Goal: Connect with others: Connect with others

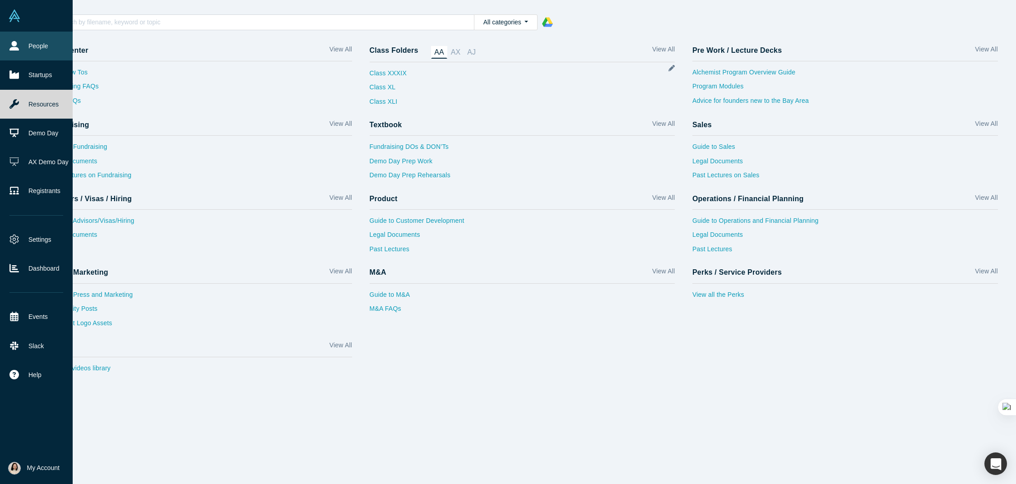
click at [19, 47] on link "People" at bounding box center [36, 46] width 73 height 29
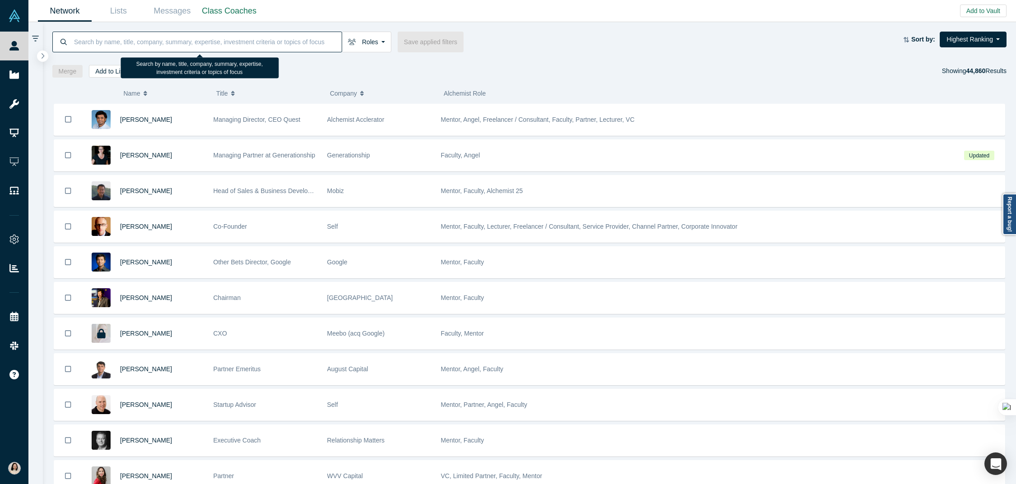
click at [115, 46] on input at bounding box center [207, 41] width 269 height 21
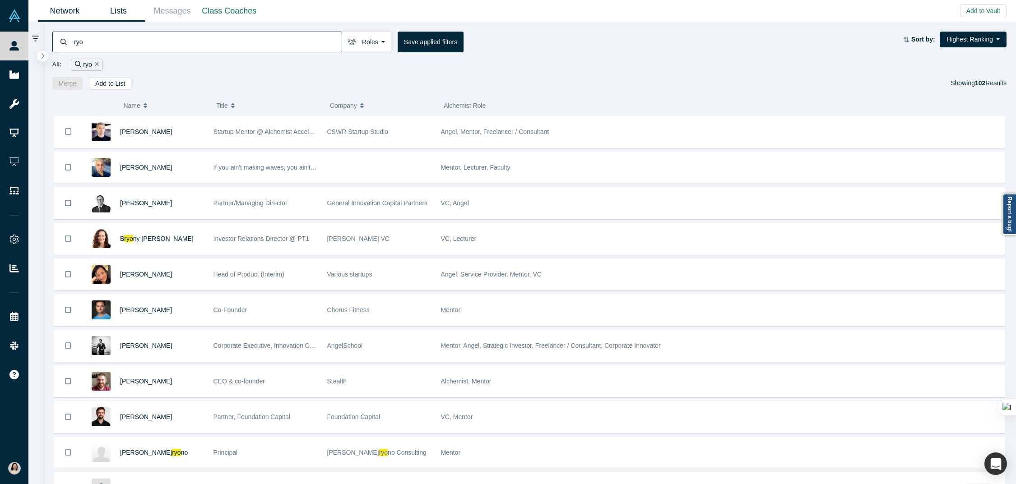
type input "ryo"
click at [119, 15] on link "Lists" at bounding box center [119, 10] width 54 height 21
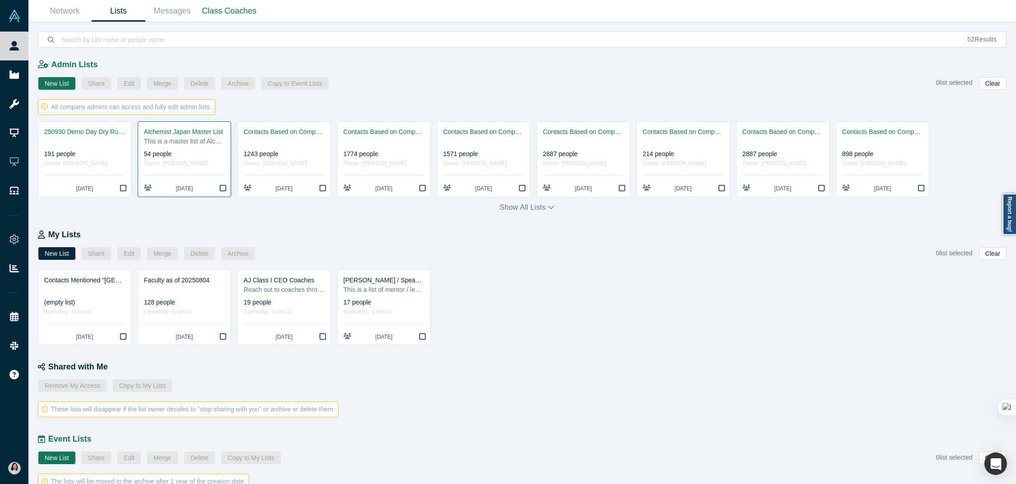
click at [198, 134] on div "Alchemist Japan Master List" at bounding box center [184, 131] width 81 height 9
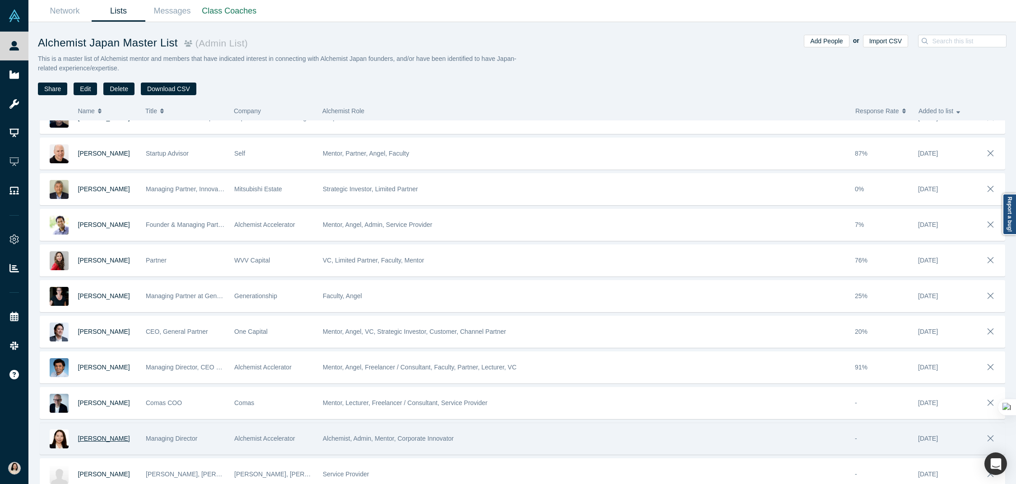
scroll to position [1562, 0]
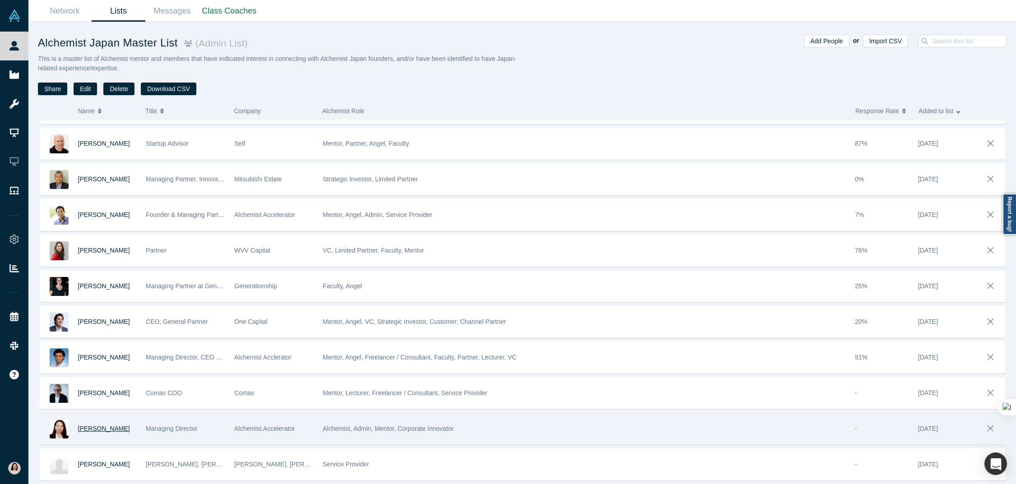
click at [90, 427] on span "[PERSON_NAME]" at bounding box center [104, 428] width 52 height 7
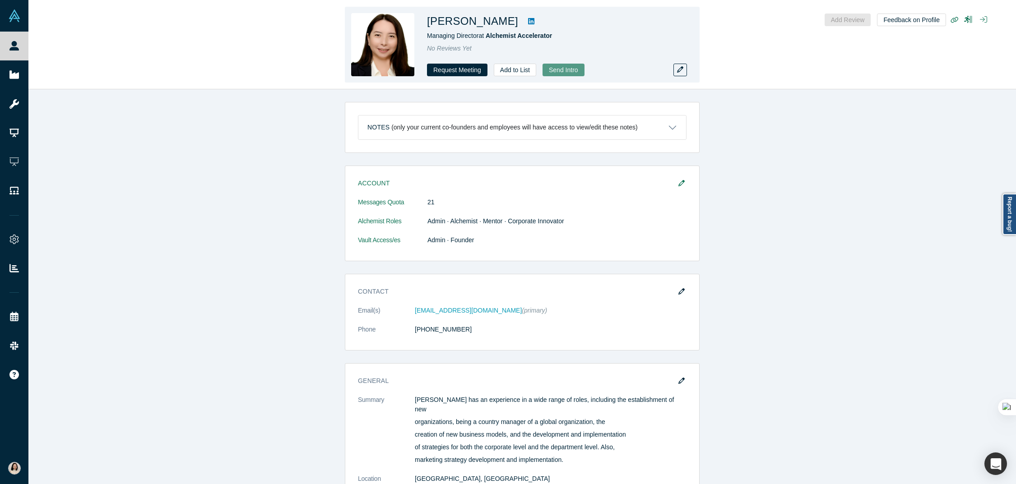
click at [551, 69] on button "Send Intro" at bounding box center [564, 70] width 42 height 13
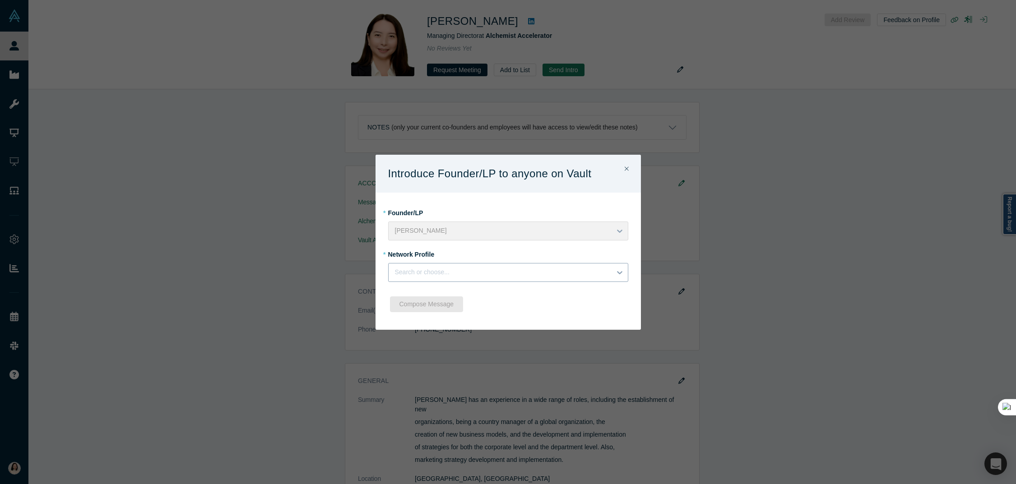
click at [424, 270] on div at bounding box center [500, 272] width 210 height 11
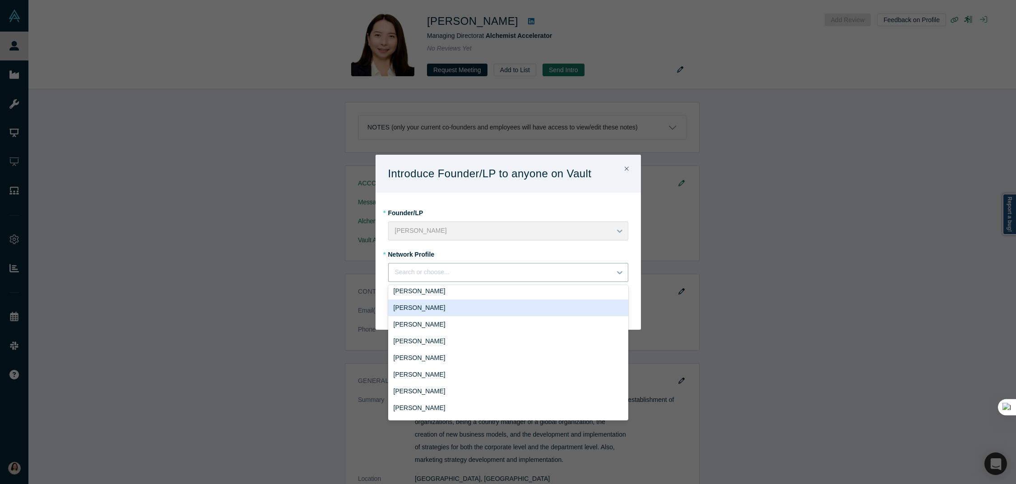
scroll to position [35, 0]
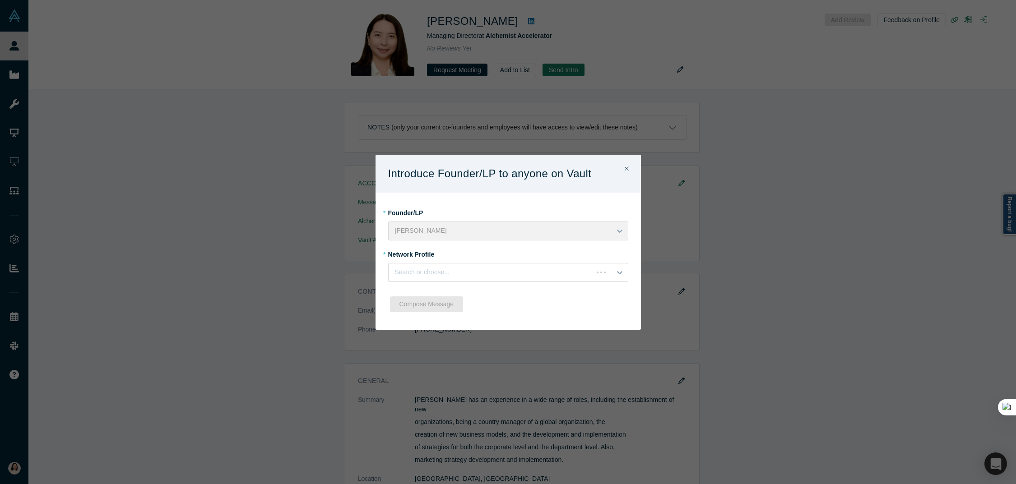
click at [555, 123] on div "Introduce Founder/LP to anyone on Vault * Founder/LP [PERSON_NAME] * Network Pr…" at bounding box center [508, 242] width 1016 height 484
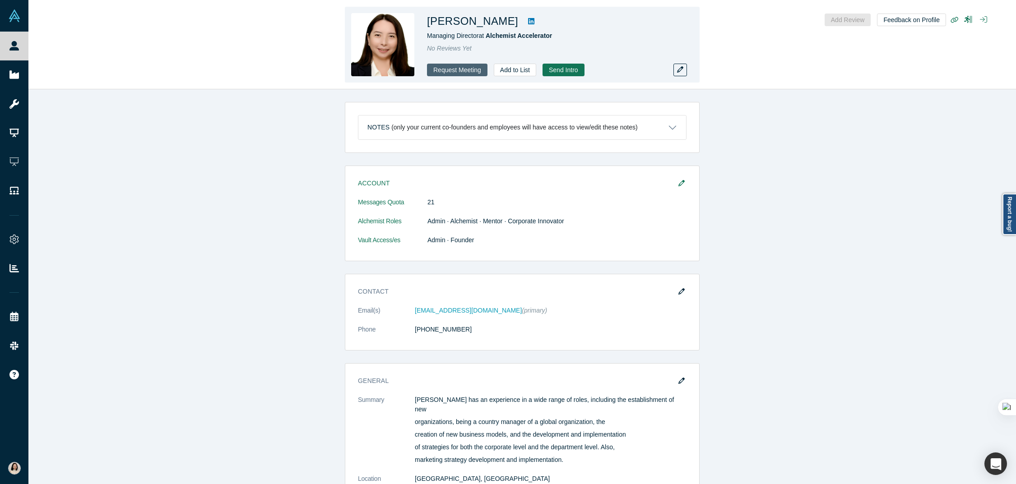
click at [462, 68] on button "Request Meeting" at bounding box center [457, 70] width 60 height 13
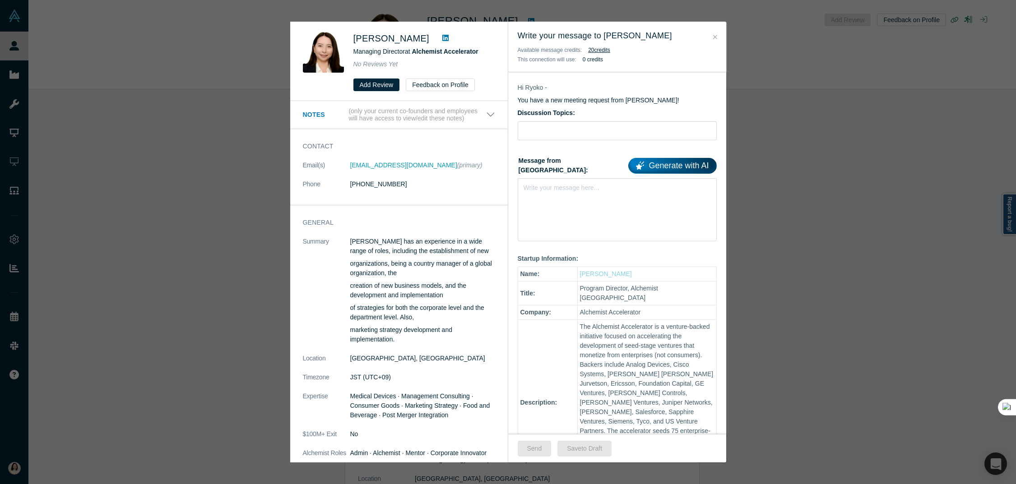
scroll to position [0, 0]
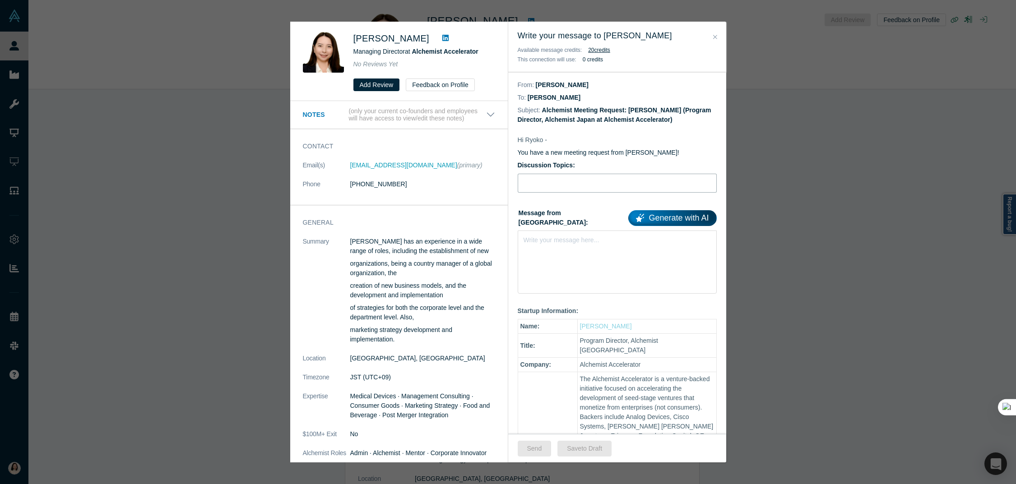
click at [574, 184] on input "Discussion Topics:" at bounding box center [617, 183] width 199 height 19
type input "Test"
click at [567, 234] on div "rdw-editor" at bounding box center [617, 238] width 187 height 9
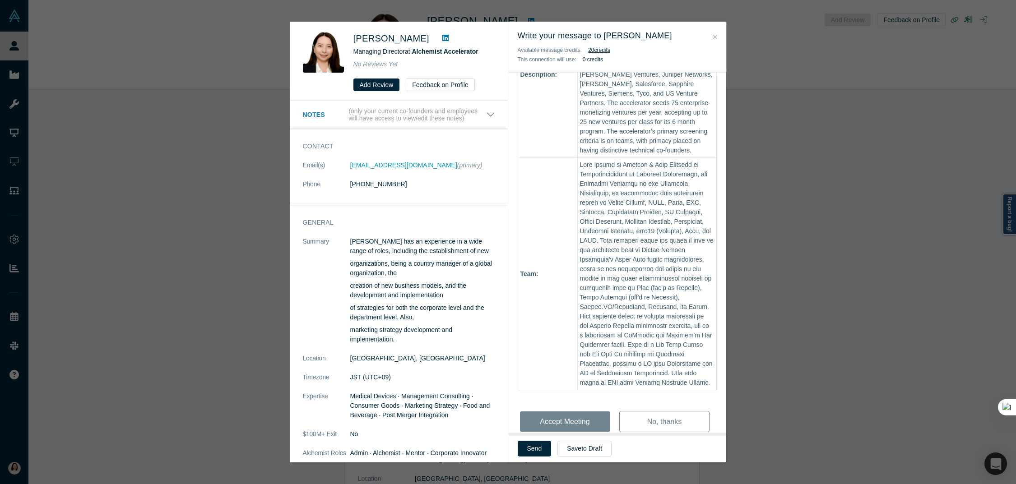
scroll to position [381, 0]
click at [539, 447] on button "Send" at bounding box center [535, 449] width 34 height 16
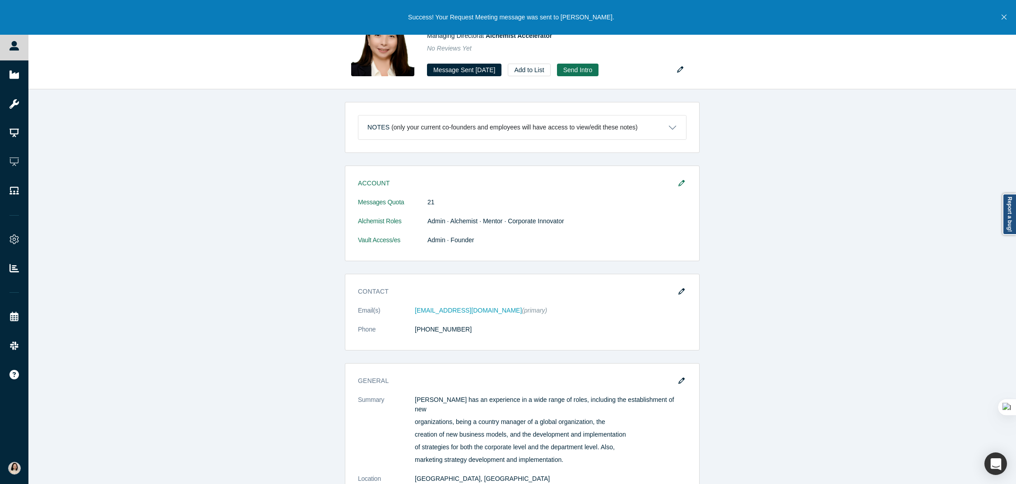
click at [134, 156] on div "Notes (only your current co-founders and employees will have access to view/edi…" at bounding box center [522, 286] width 988 height 395
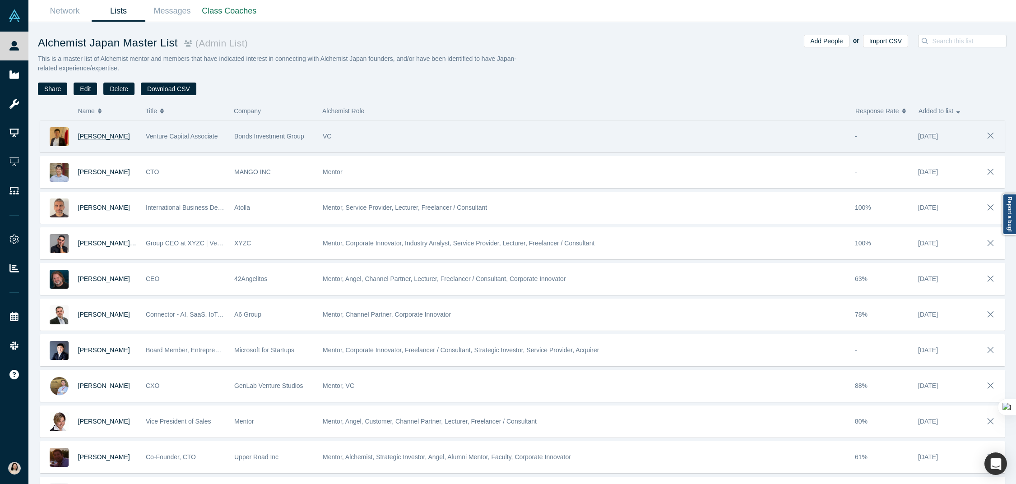
click at [109, 135] on span "[PERSON_NAME]" at bounding box center [104, 136] width 52 height 7
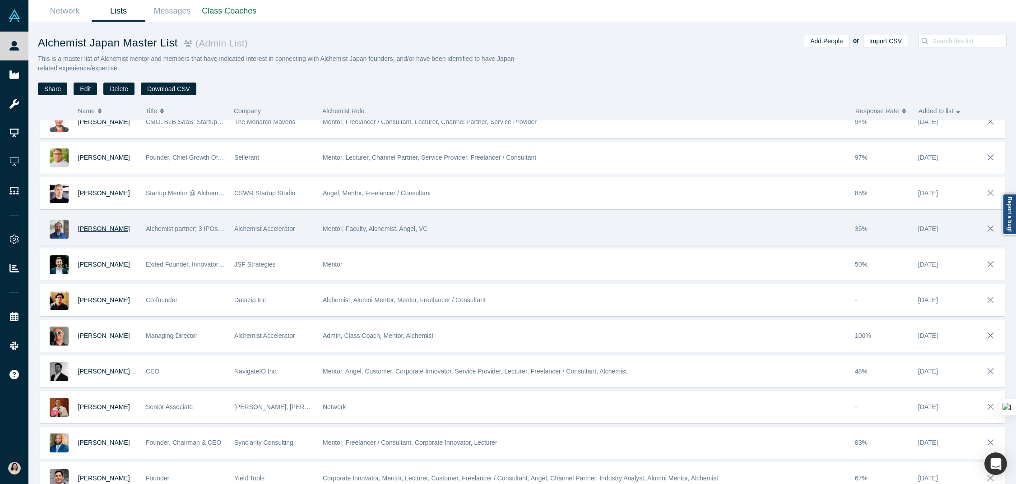
scroll to position [585, 0]
click at [87, 227] on span "[PERSON_NAME]" at bounding box center [104, 228] width 52 height 7
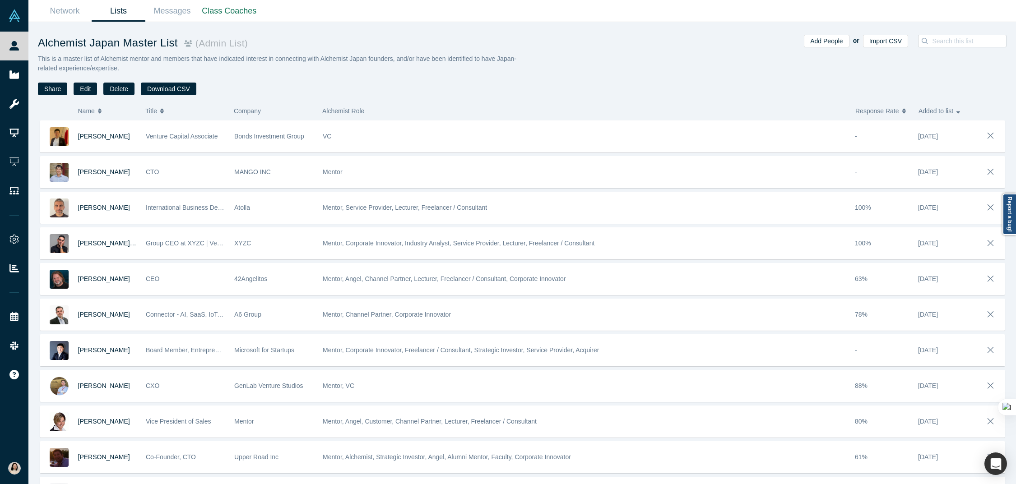
click at [99, 113] on icon "button" at bounding box center [100, 111] width 4 height 6
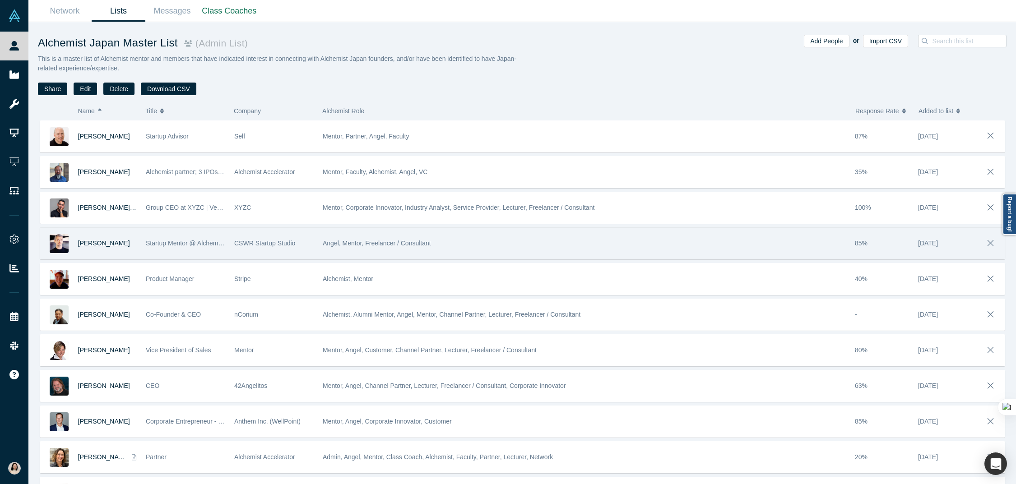
click at [103, 243] on span "[PERSON_NAME]" at bounding box center [104, 243] width 52 height 7
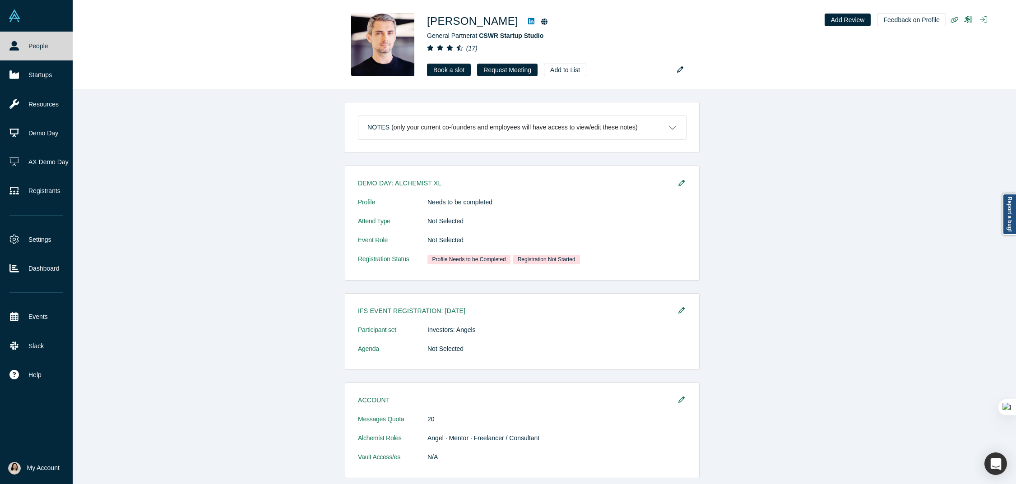
click at [18, 54] on link "People" at bounding box center [36, 46] width 73 height 29
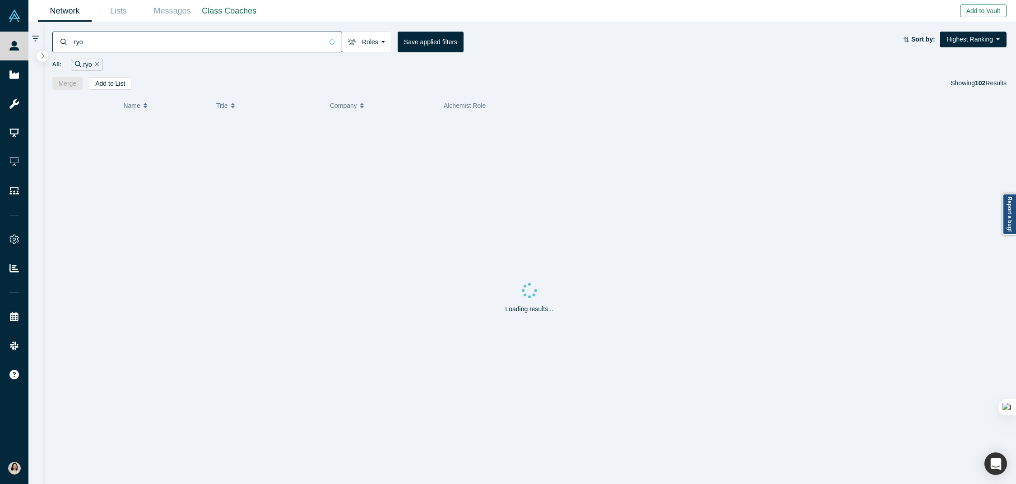
click at [981, 10] on button "Add to Vault" at bounding box center [983, 11] width 46 height 13
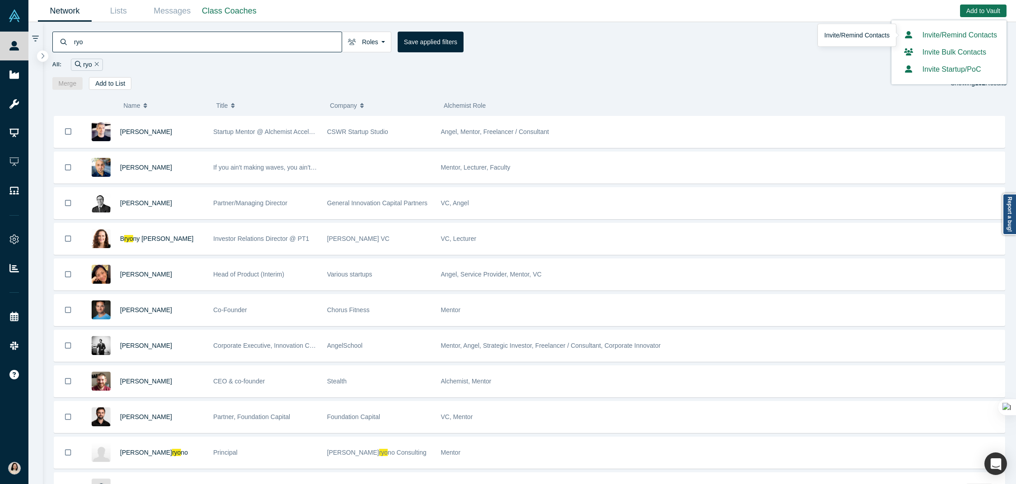
click at [930, 35] on link "Invite/Remind Contacts" at bounding box center [949, 35] width 96 height 8
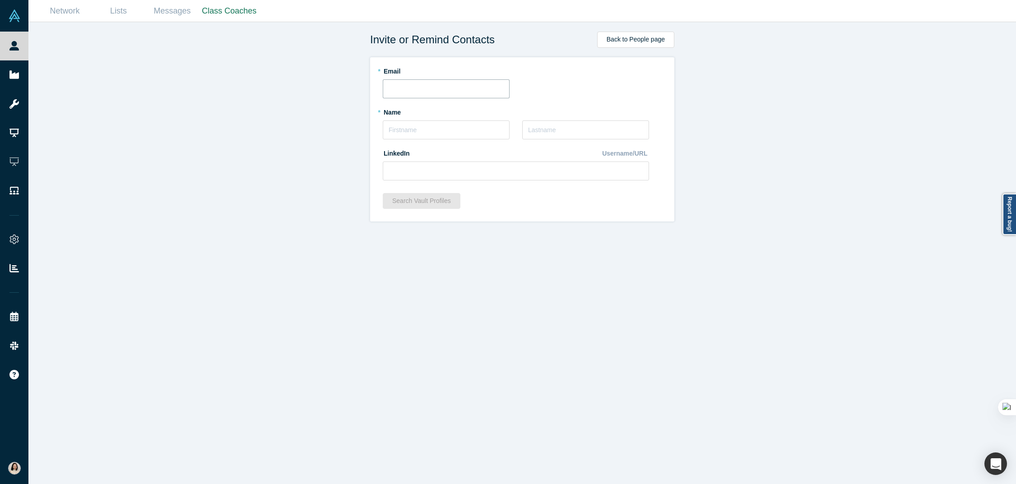
click at [422, 94] on input "text" at bounding box center [446, 88] width 127 height 19
click at [604, 84] on div "* Email" at bounding box center [522, 81] width 279 height 35
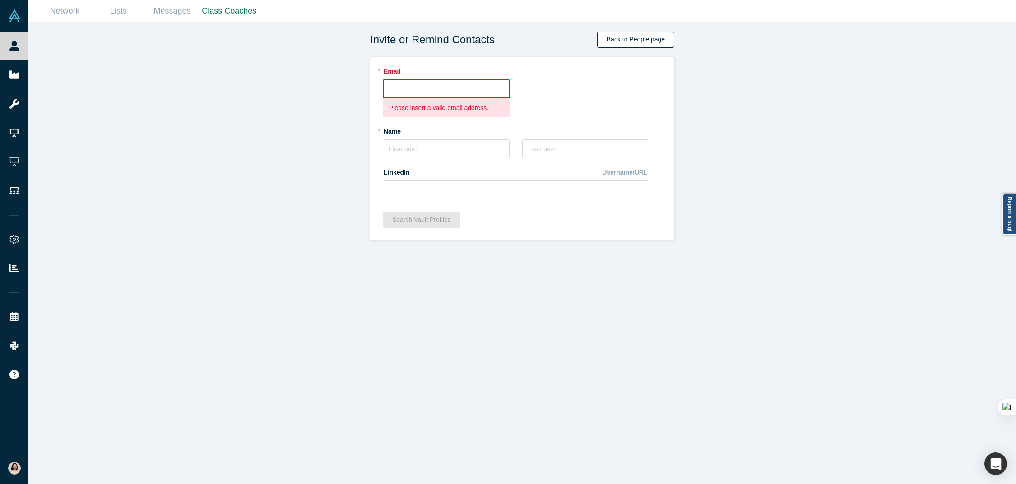
click at [622, 32] on link "Back to People page" at bounding box center [635, 40] width 77 height 16
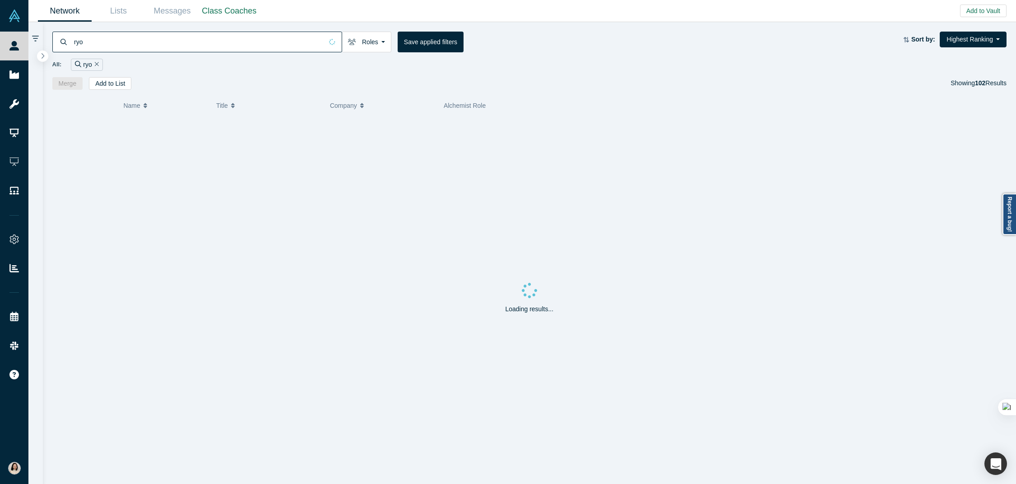
click at [130, 44] on input "ryo" at bounding box center [198, 41] width 250 height 21
type input "[PERSON_NAME]"
click at [136, 130] on span "[PERSON_NAME]" at bounding box center [146, 131] width 52 height 7
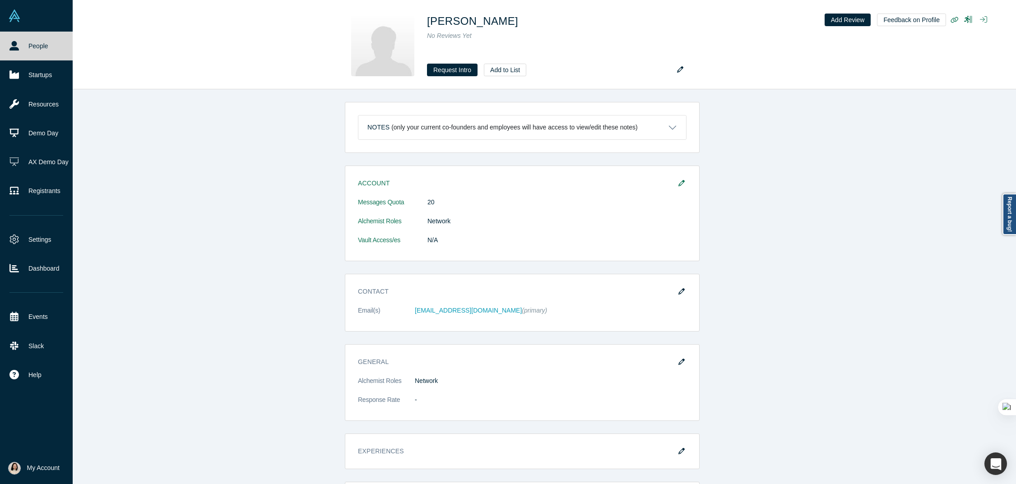
click at [15, 40] on link "People" at bounding box center [36, 46] width 73 height 29
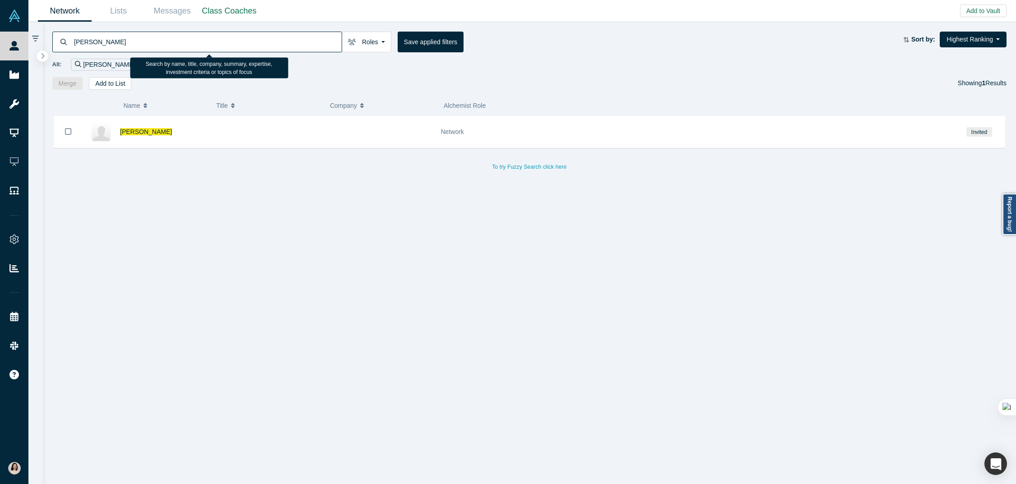
click at [292, 45] on input "[PERSON_NAME]" at bounding box center [207, 41] width 269 height 21
